Goal: Information Seeking & Learning: Learn about a topic

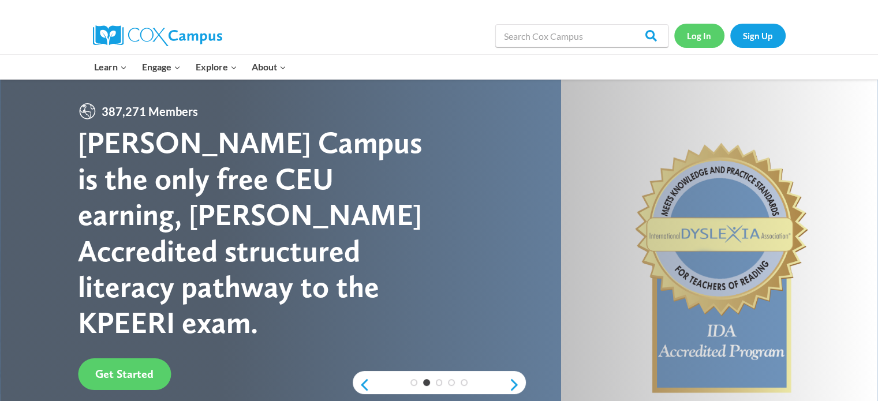
click at [697, 34] on link "Log In" at bounding box center [700, 36] width 50 height 24
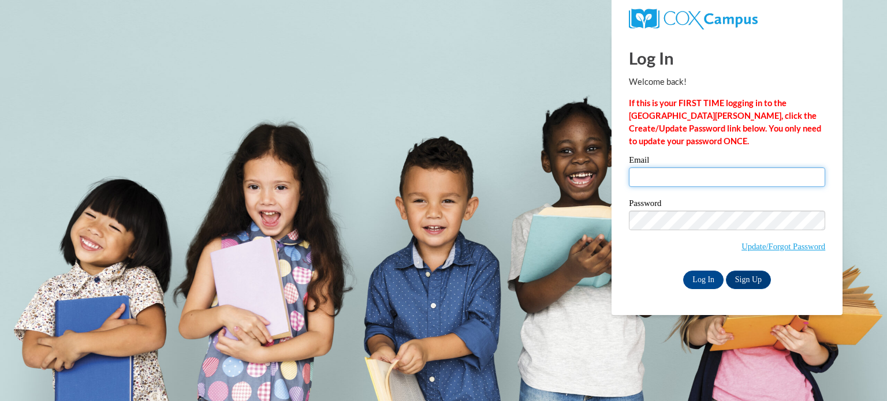
click at [683, 184] on input "Email" at bounding box center [727, 177] width 196 height 20
type input "[EMAIL_ADDRESS][DOMAIN_NAME]"
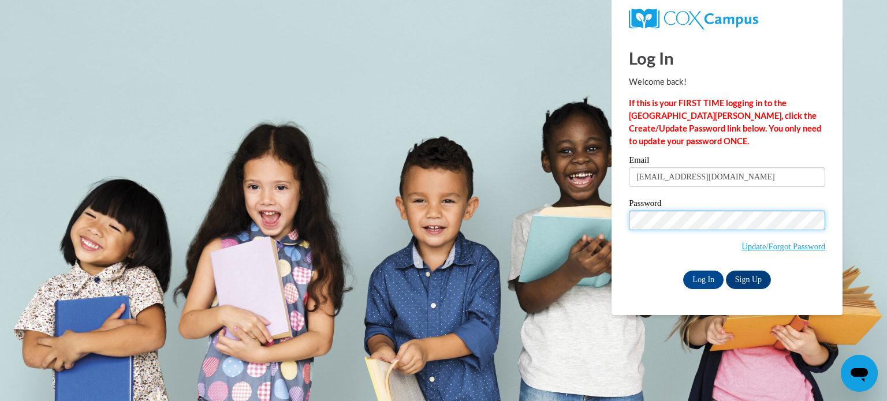
click at [683, 271] on input "Log In" at bounding box center [703, 280] width 40 height 18
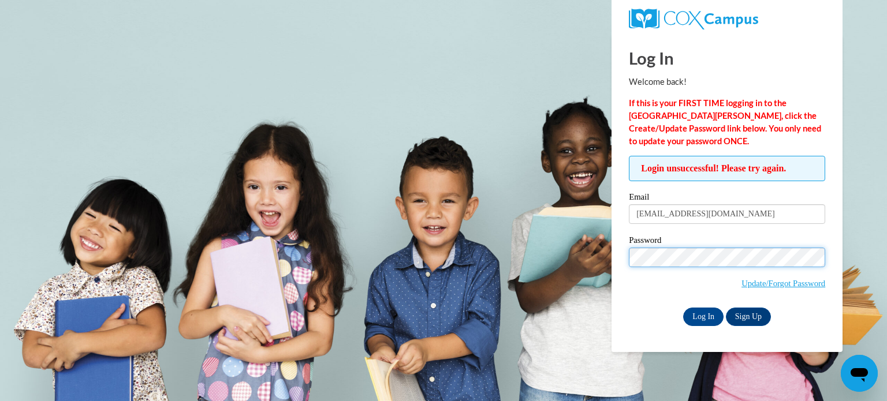
click at [683, 308] on input "Log In" at bounding box center [703, 317] width 40 height 18
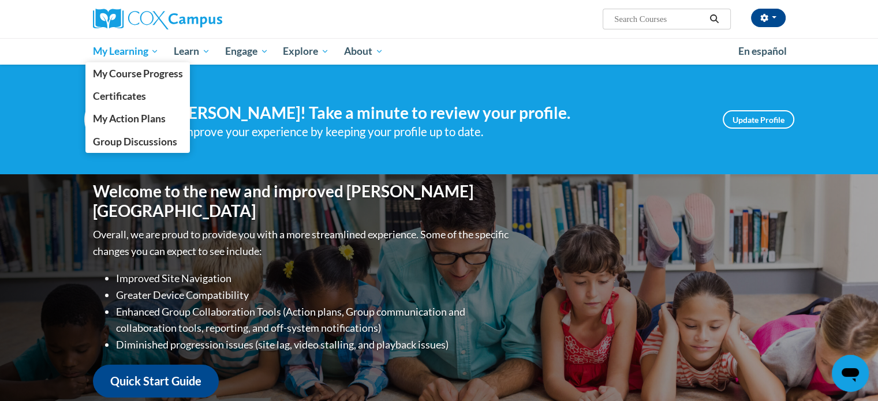
click at [126, 51] on span "My Learning" at bounding box center [125, 51] width 66 height 14
click at [134, 71] on span "My Course Progress" at bounding box center [137, 74] width 90 height 12
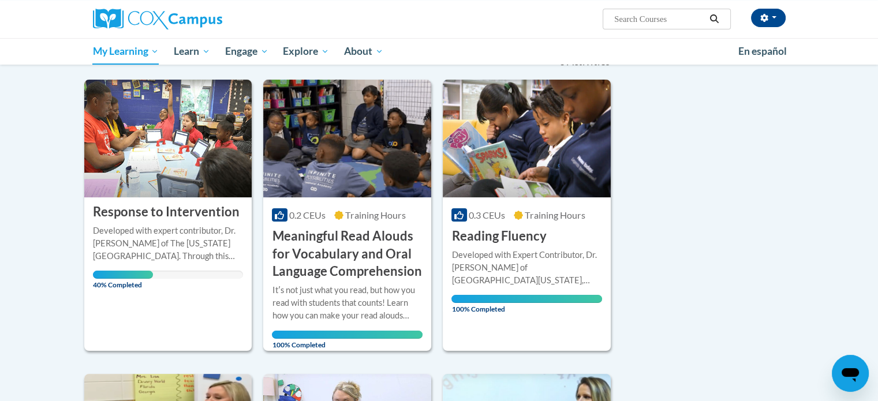
scroll to position [132, 0]
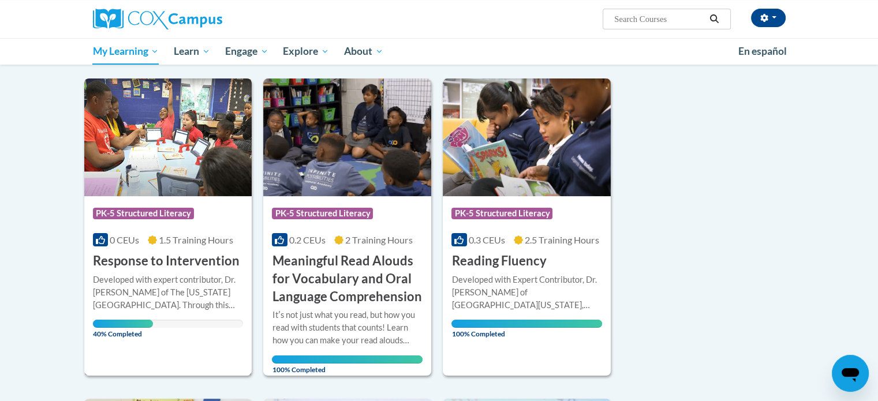
click at [179, 237] on span "1.5 Training Hours" at bounding box center [196, 239] width 74 height 11
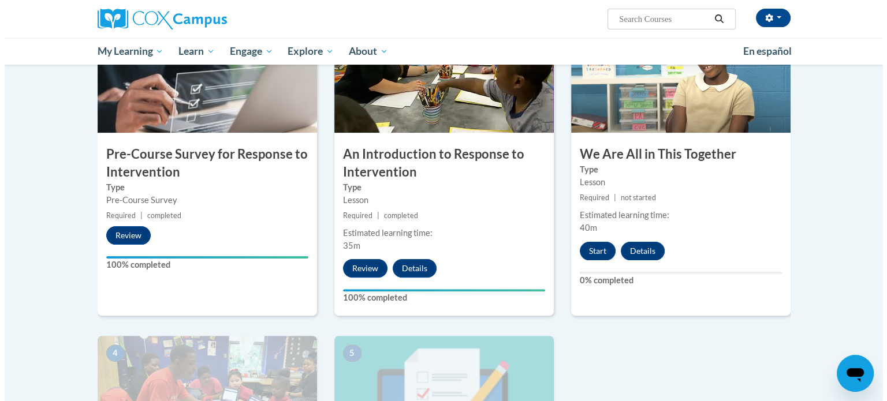
scroll to position [284, 0]
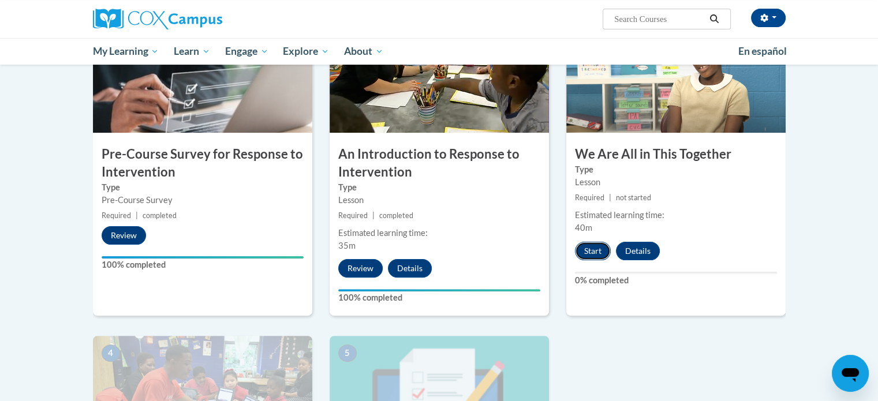
click at [598, 255] on button "Start" at bounding box center [593, 251] width 36 height 18
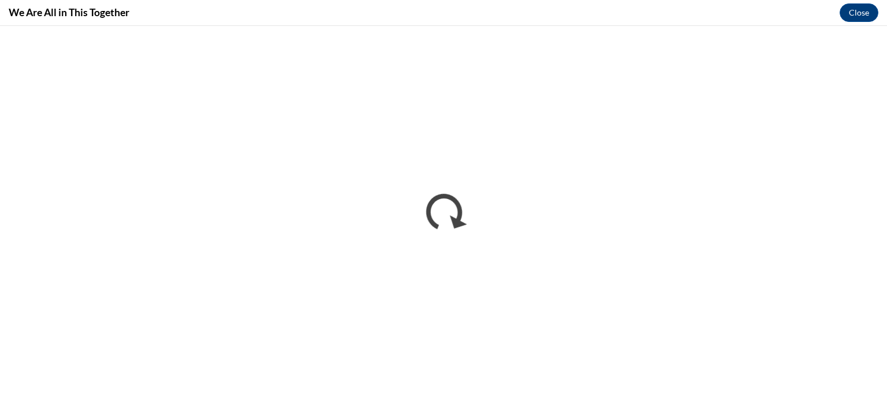
scroll to position [0, 0]
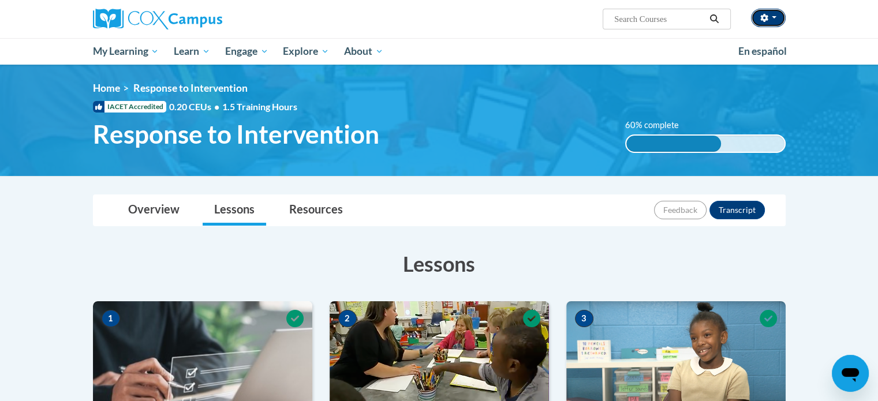
click at [777, 11] on button "button" at bounding box center [768, 18] width 35 height 18
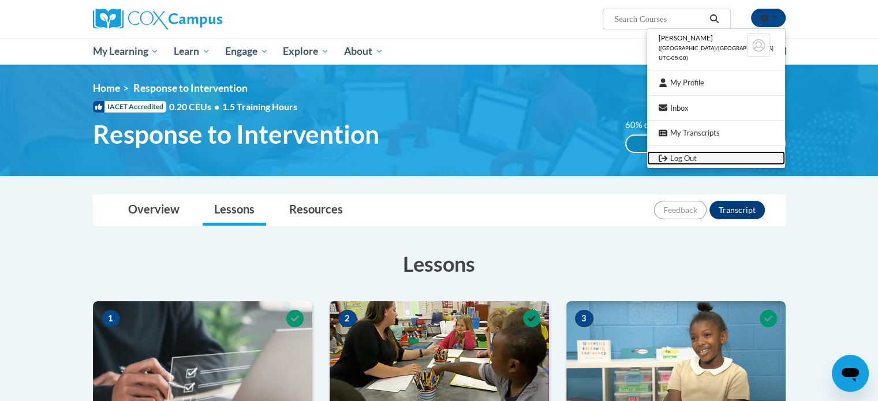
click at [718, 164] on link "Log Out" at bounding box center [716, 158] width 138 height 14
